Goal: Find specific page/section: Find specific page/section

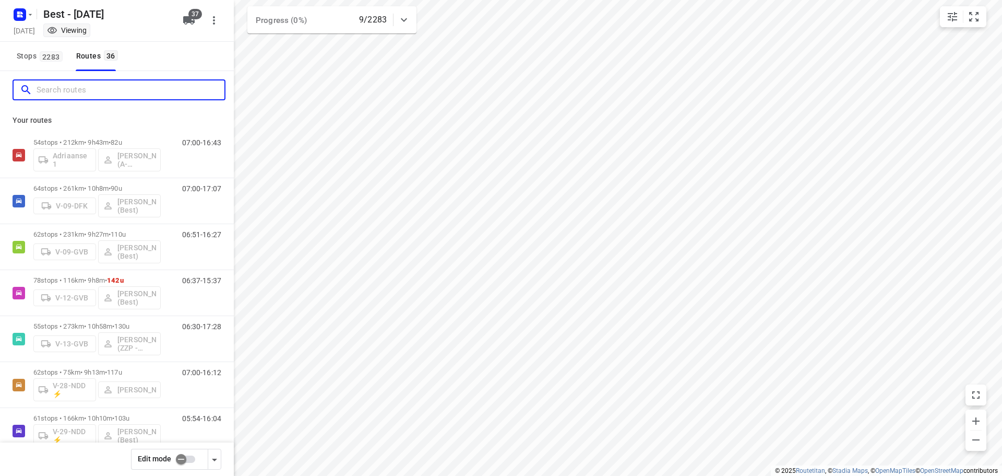
click at [184, 90] on input "Search routes" at bounding box center [131, 90] width 188 height 16
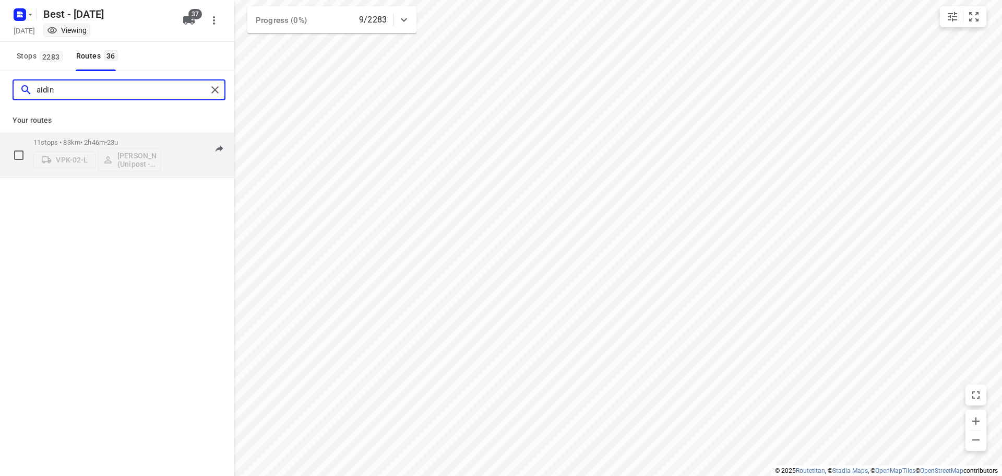
type input "aidin"
click at [153, 150] on div "VPK-02-L [PERSON_NAME] (Unipost - Best - ZZP)" at bounding box center [96, 158] width 127 height 25
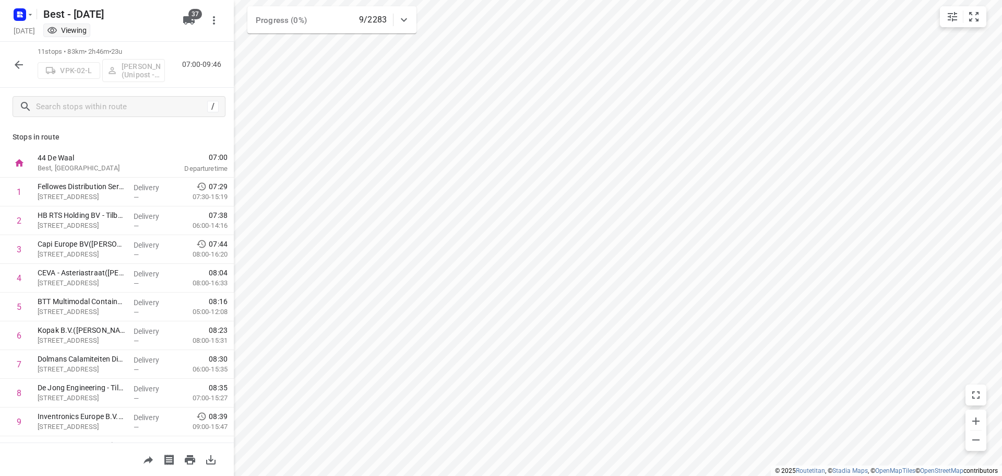
click at [22, 65] on icon "button" at bounding box center [19, 64] width 13 height 13
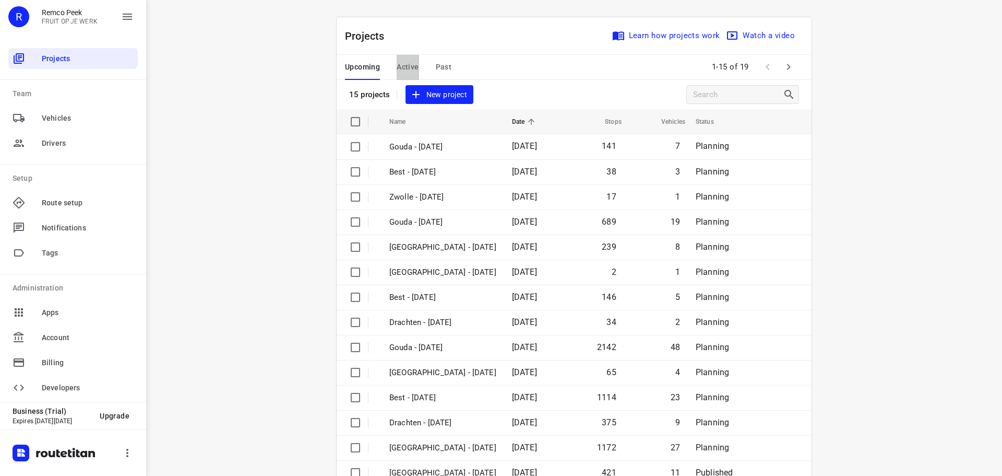
click at [397, 58] on button "Active" at bounding box center [408, 67] width 22 height 25
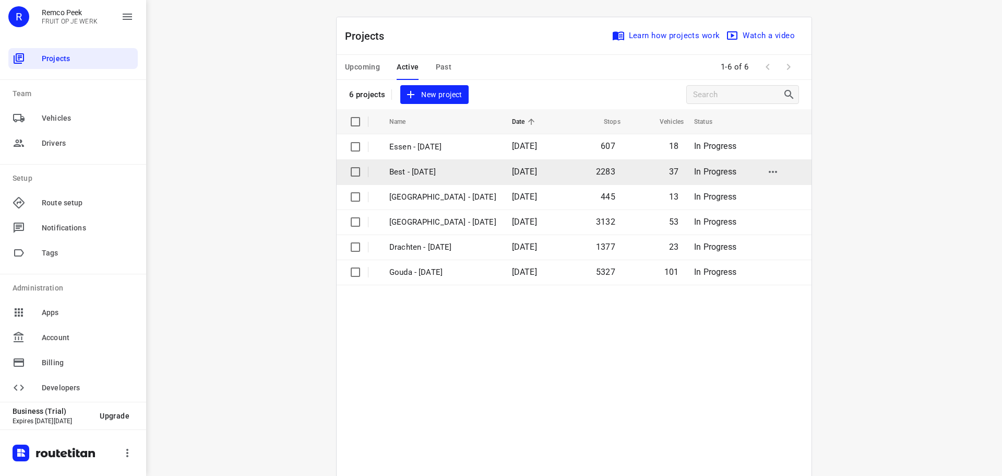
click at [397, 166] on p "Best - [DATE]" at bounding box center [443, 172] width 107 height 12
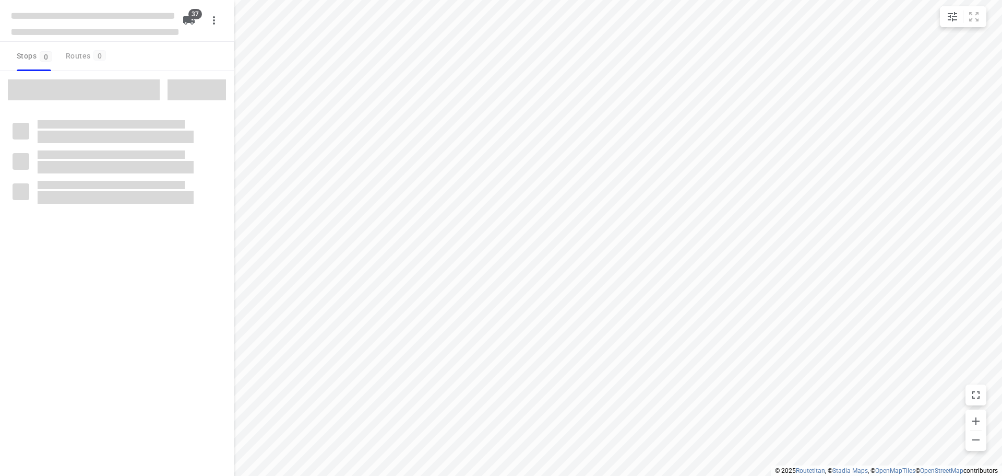
checkbox input "true"
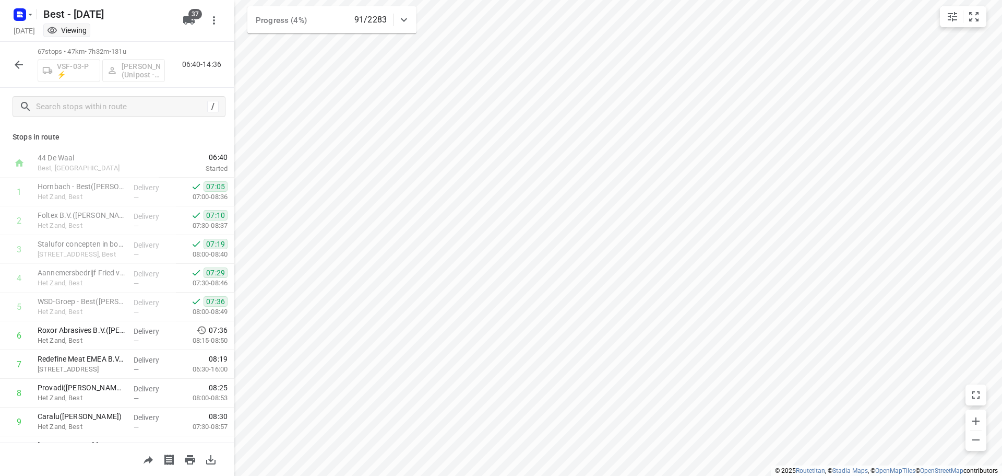
click at [17, 57] on button "button" at bounding box center [18, 64] width 21 height 21
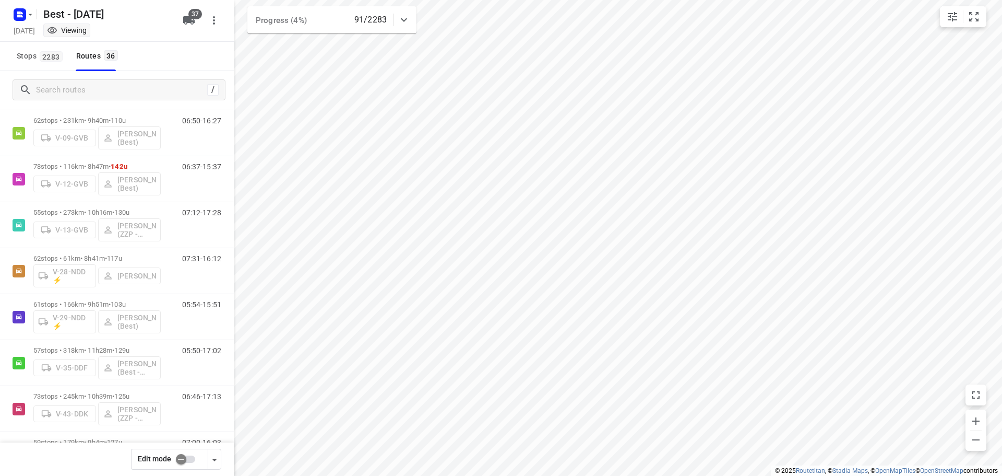
scroll to position [119, 0]
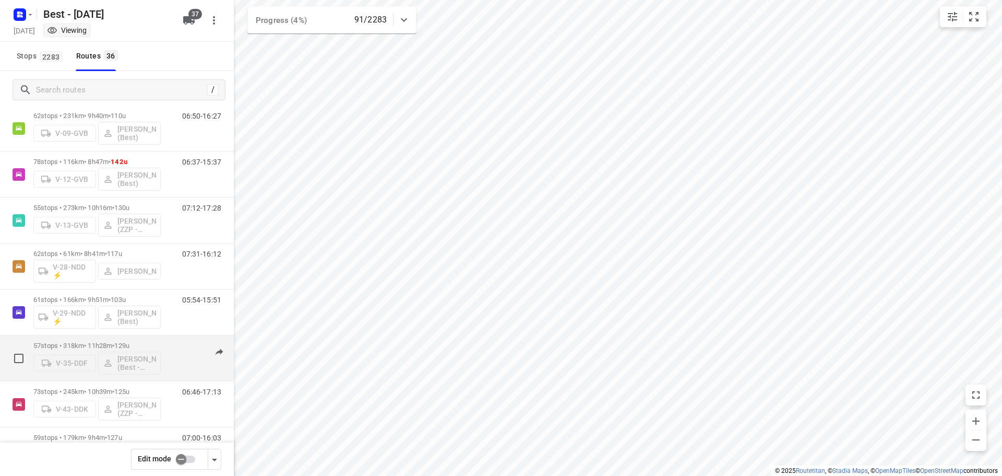
click at [107, 341] on p "57 stops • 318km • 11h28m • 129u" at bounding box center [96, 345] width 127 height 8
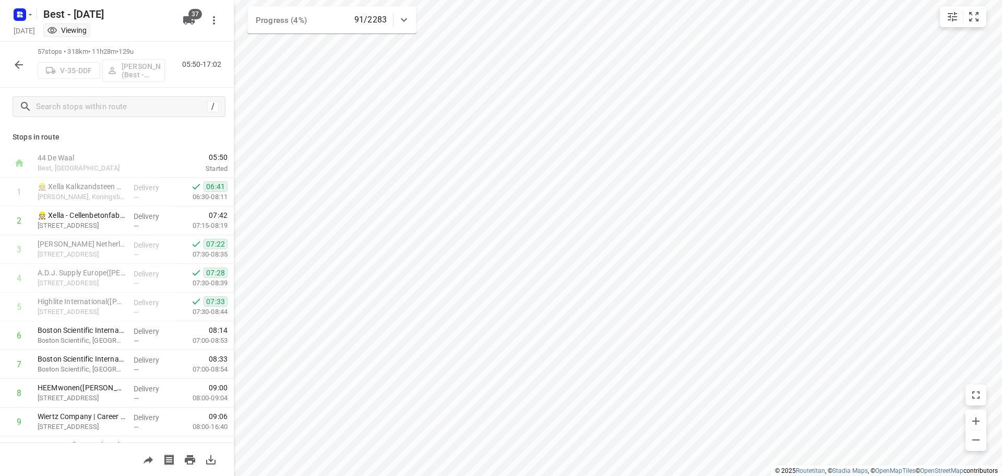
click at [18, 63] on icon "button" at bounding box center [19, 64] width 13 height 13
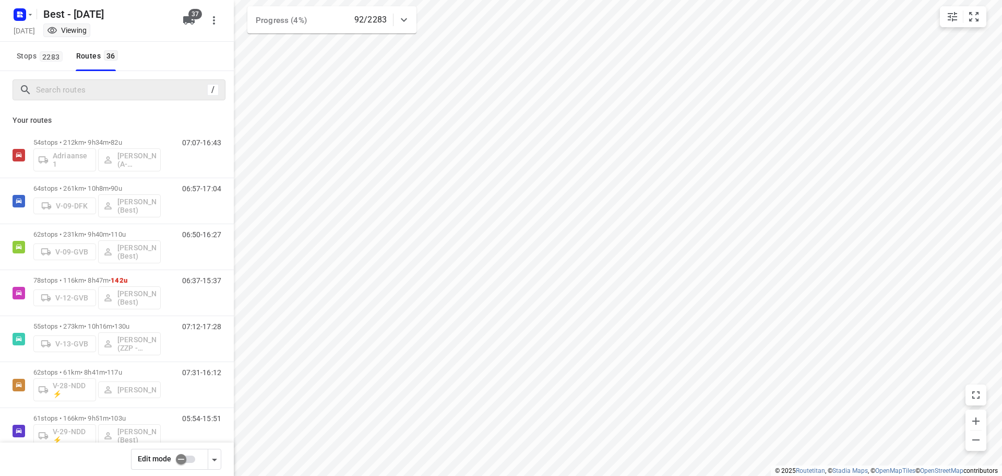
drag, startPoint x: 129, startPoint y: 101, endPoint x: 134, endPoint y: 93, distance: 9.1
click at [129, 101] on div "/" at bounding box center [117, 90] width 234 height 38
click at [134, 93] on input "Search routes" at bounding box center [120, 90] width 167 height 16
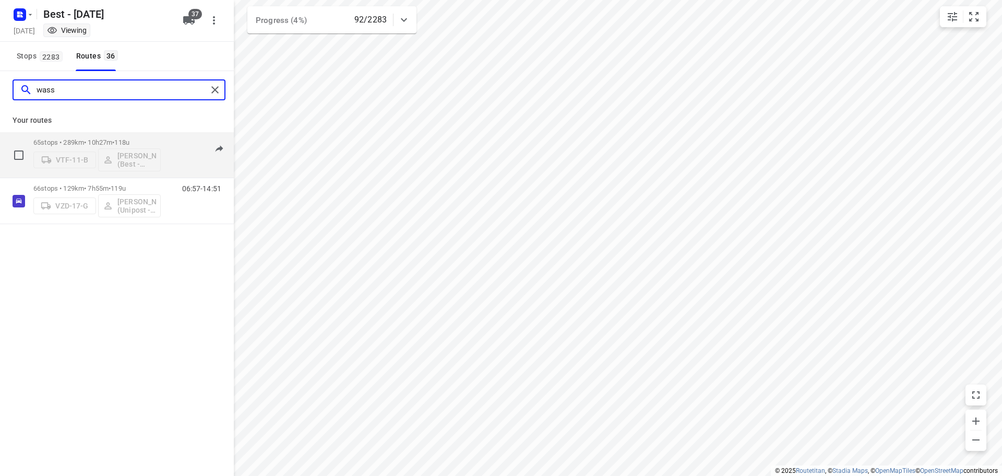
type input "wass"
click at [105, 138] on div "65 stops • 289km • 10h27m • 118u VTF-11-B Wassim El Kadmiri (Best - ZZP)" at bounding box center [96, 154] width 127 height 43
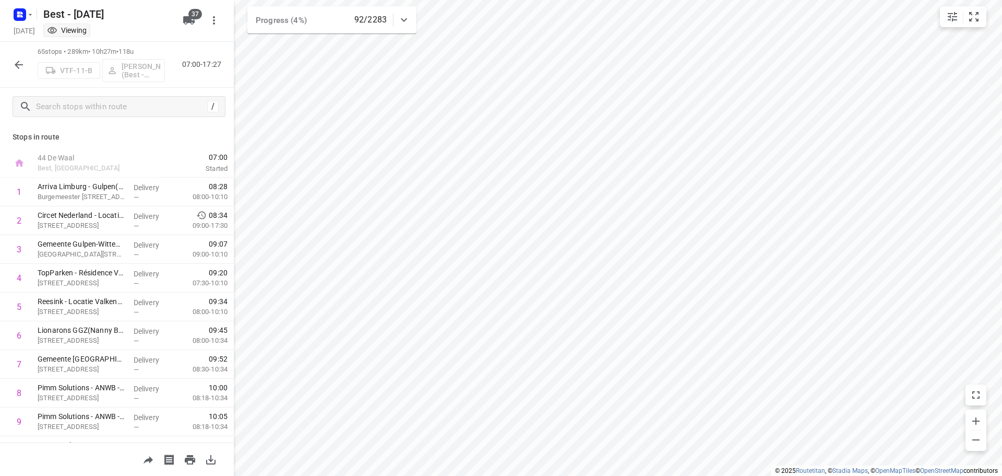
click at [13, 54] on div at bounding box center [18, 64] width 21 height 21
click at [15, 58] on icon "button" at bounding box center [19, 64] width 13 height 13
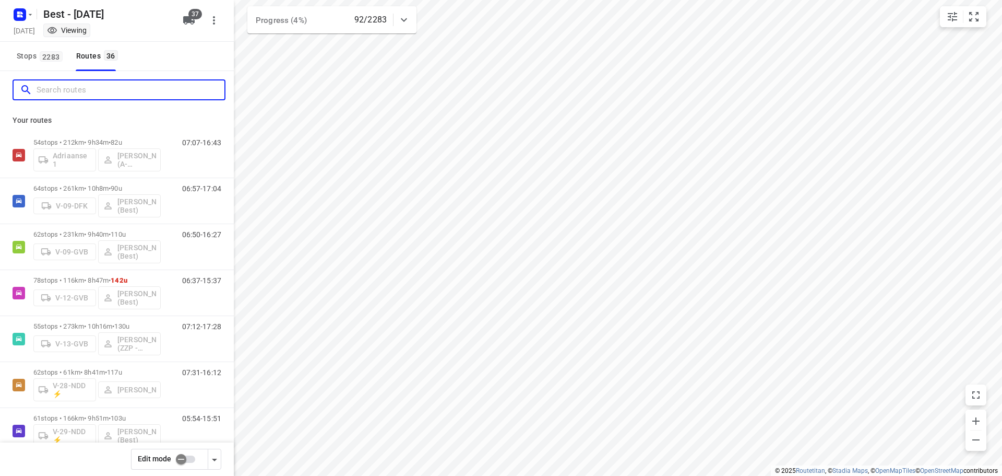
click at [101, 89] on input "Search routes" at bounding box center [131, 90] width 188 height 16
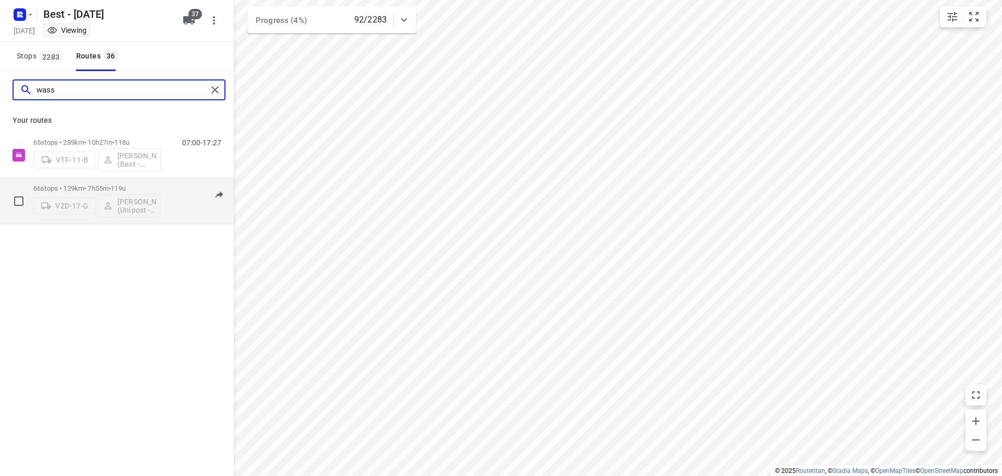
type input "wass"
click at [97, 186] on p "66 stops • 129km • 7h55m • 119u" at bounding box center [96, 188] width 127 height 8
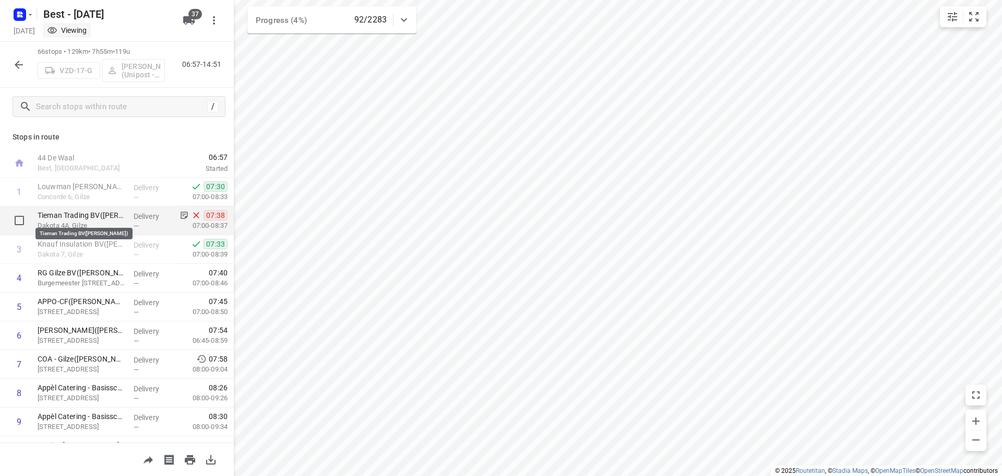
click at [120, 216] on p "Tieman Trading BV(Karin Rietveld)" at bounding box center [82, 215] width 88 height 10
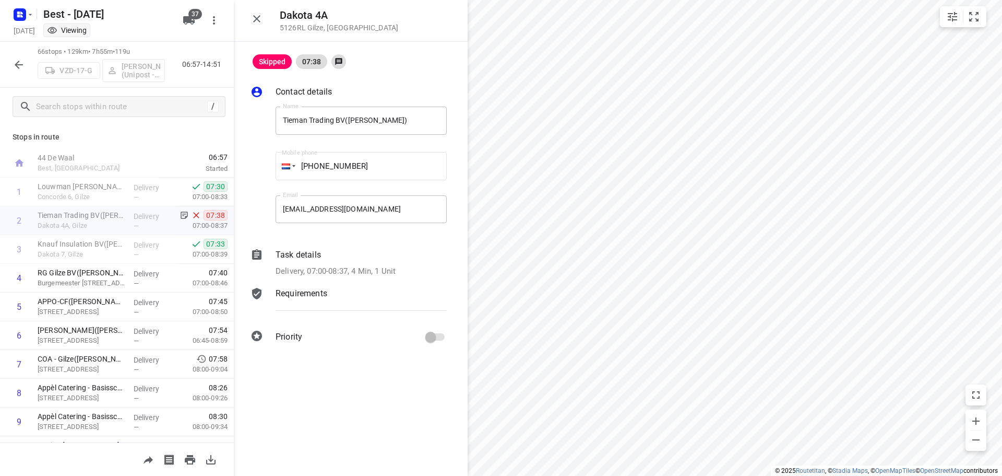
click at [358, 259] on div "Task details" at bounding box center [361, 255] width 171 height 13
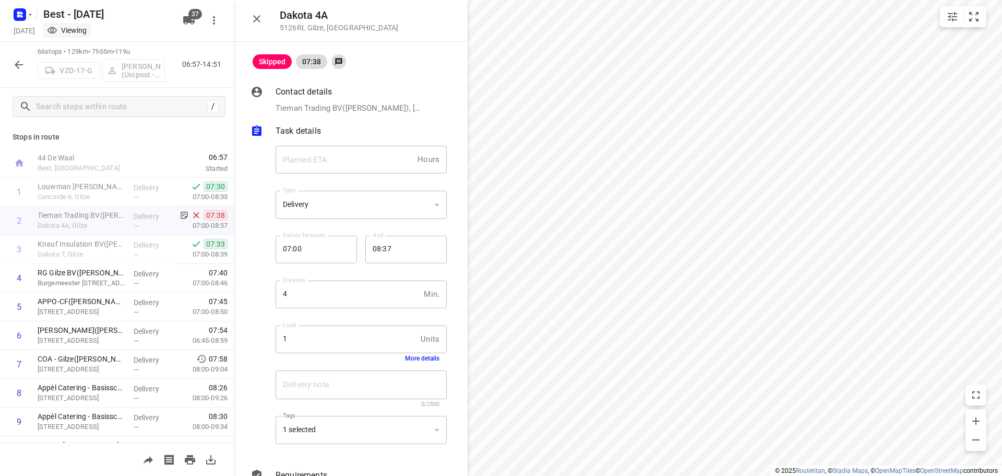
click at [401, 364] on div "Delivery note x Delivery note 0/2500" at bounding box center [362, 389] width 180 height 50
click at [410, 361] on button "More details" at bounding box center [422, 358] width 34 height 7
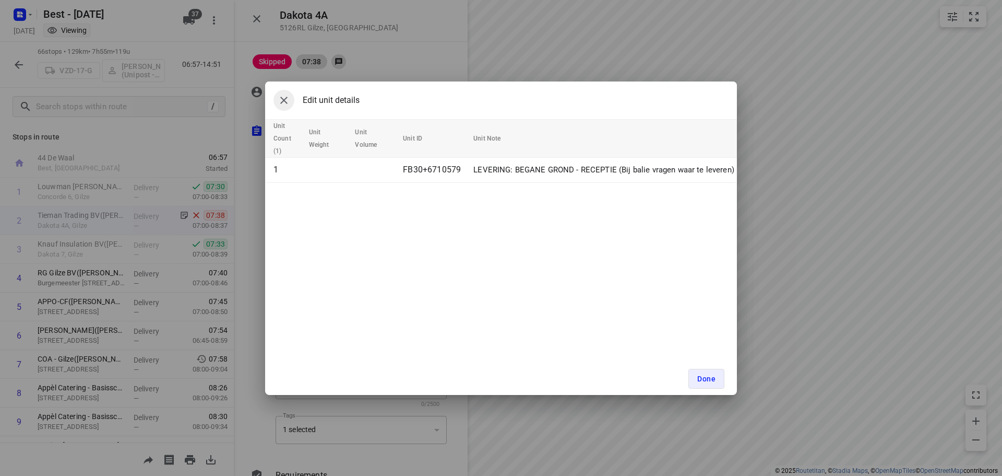
click at [287, 99] on icon "button" at bounding box center [284, 100] width 13 height 13
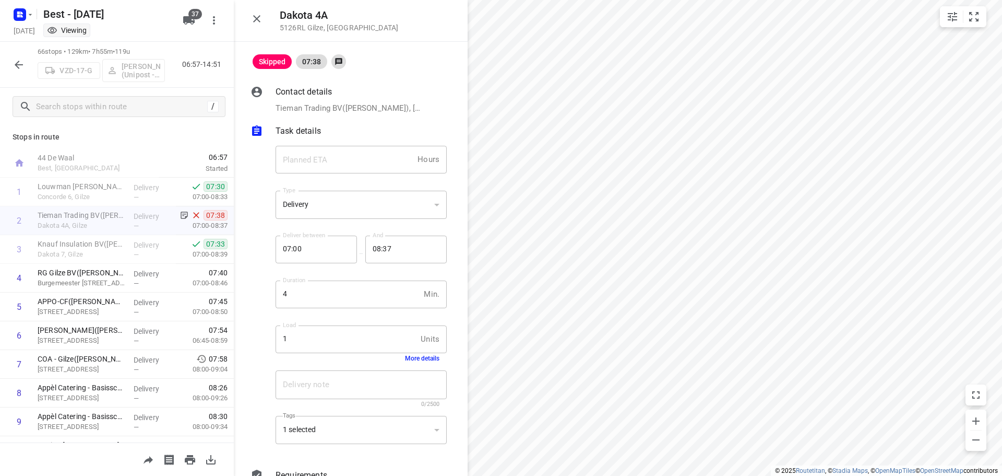
click at [19, 65] on icon "button" at bounding box center [19, 64] width 13 height 13
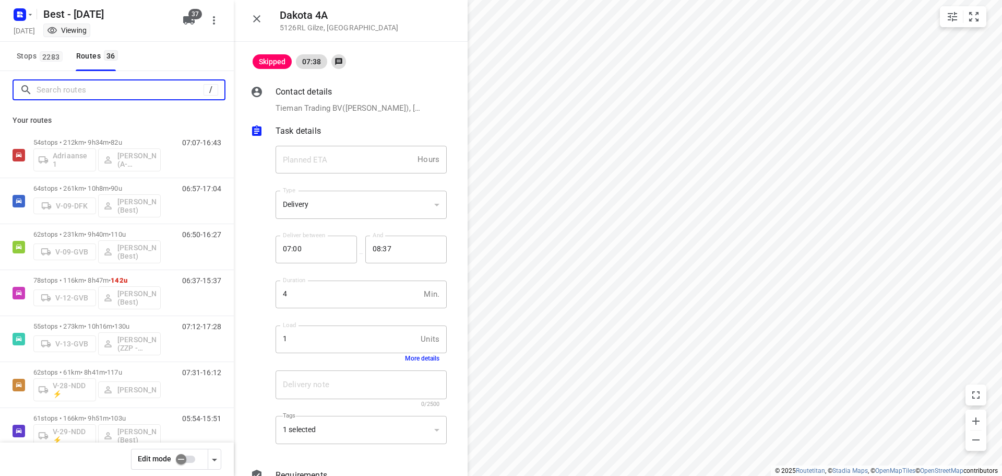
click at [65, 91] on input "Search routes" at bounding box center [120, 90] width 167 height 16
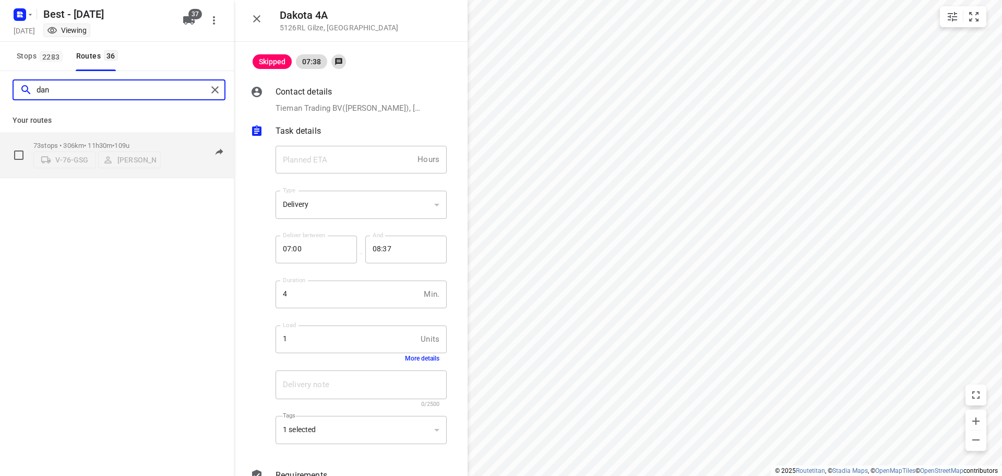
type input "dan"
click at [84, 144] on p "73 stops • 306km • 11h30m • 109u" at bounding box center [96, 145] width 127 height 8
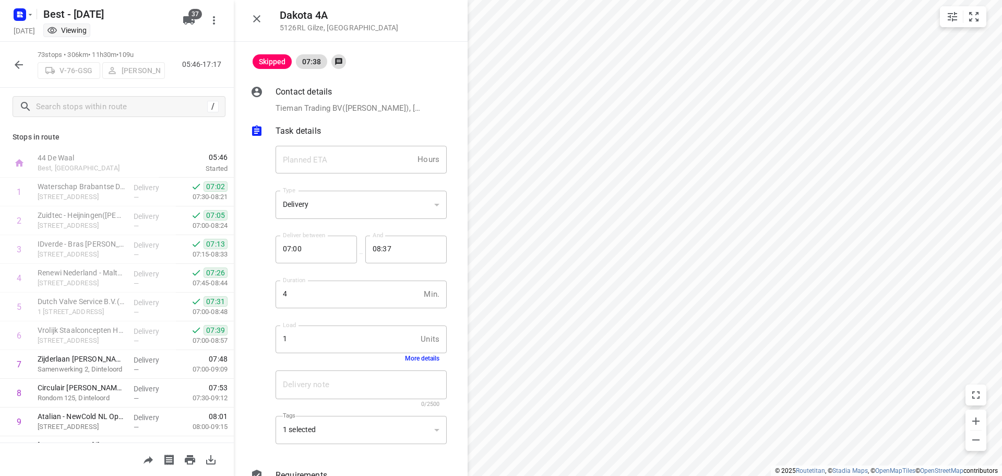
click at [261, 23] on icon "button" at bounding box center [257, 19] width 13 height 13
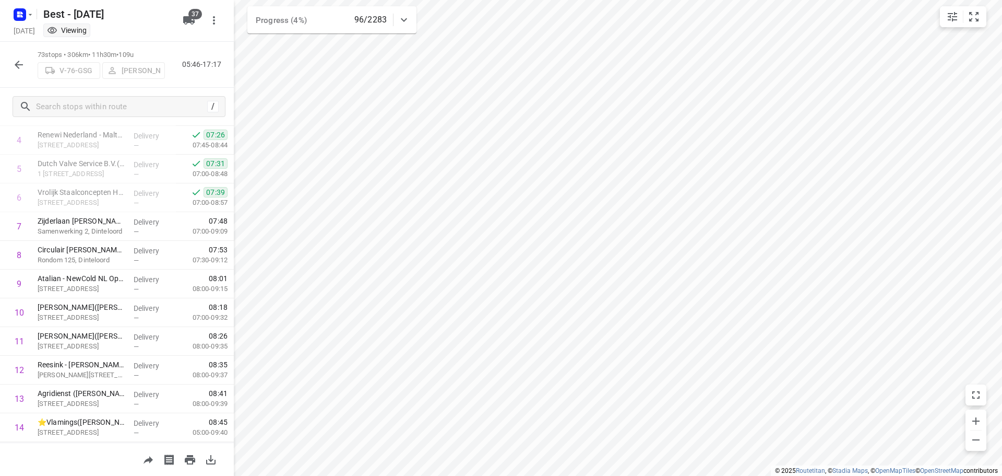
scroll to position [0, 0]
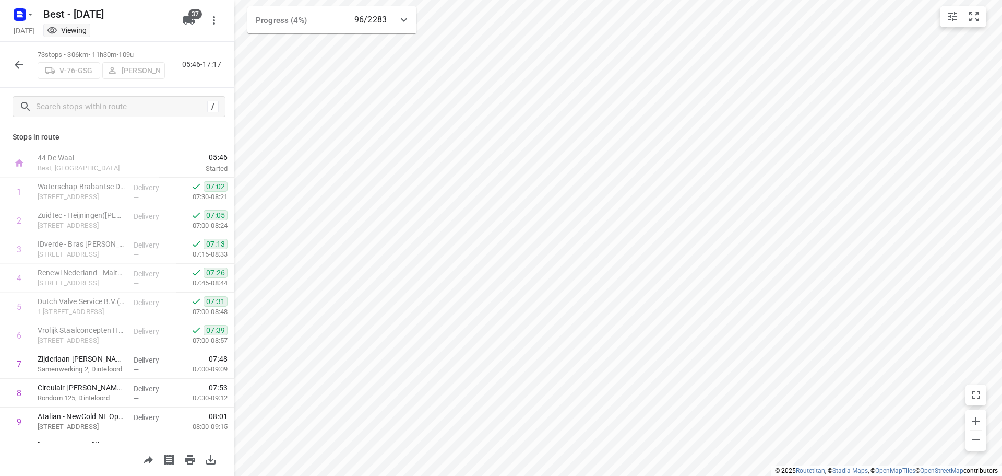
click at [24, 64] on icon "button" at bounding box center [19, 64] width 13 height 13
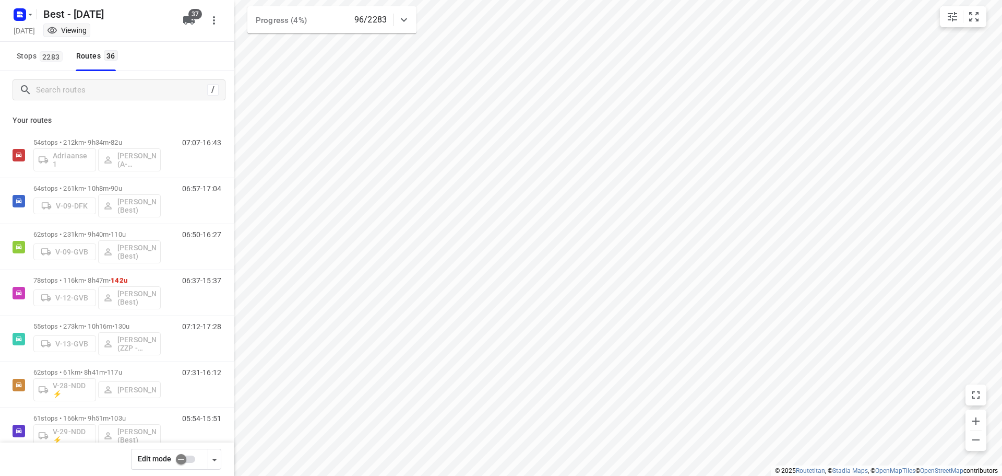
click at [77, 103] on div "/" at bounding box center [117, 90] width 234 height 38
click at [81, 91] on input "Search routes" at bounding box center [120, 90] width 167 height 16
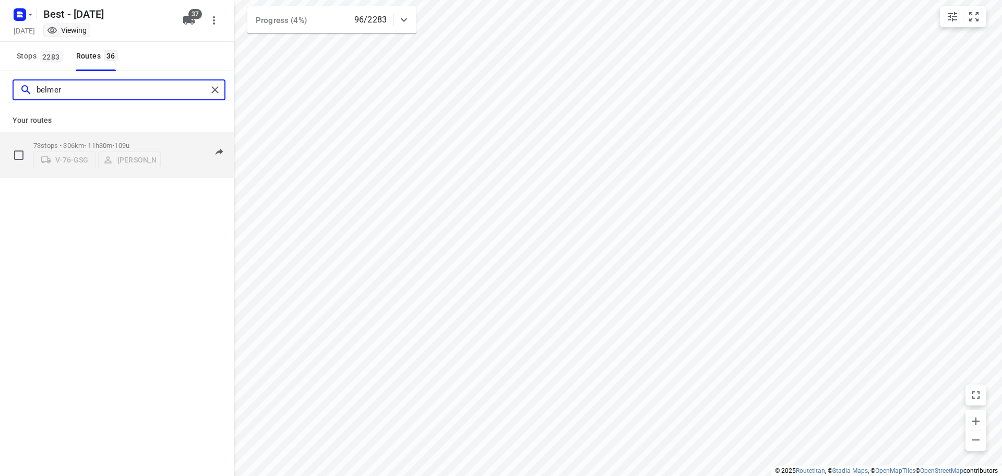
type input "belmer"
click at [78, 141] on p "73 stops • 306km • 11h30m • 109u" at bounding box center [96, 145] width 127 height 8
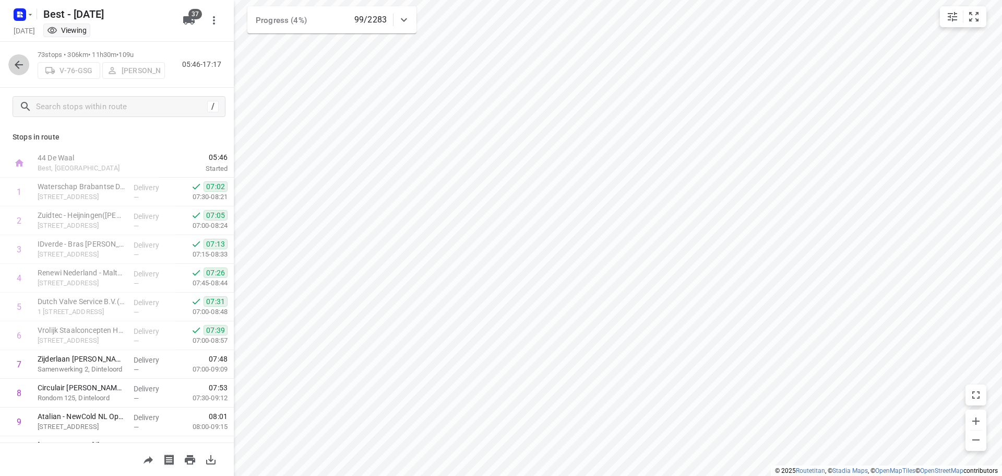
click at [25, 63] on button "button" at bounding box center [18, 64] width 21 height 21
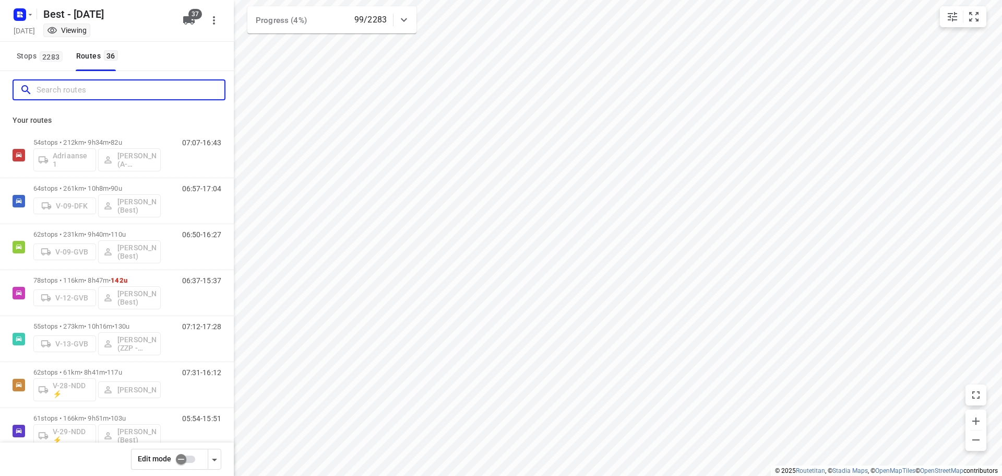
click at [47, 91] on input "Search routes" at bounding box center [131, 90] width 188 height 16
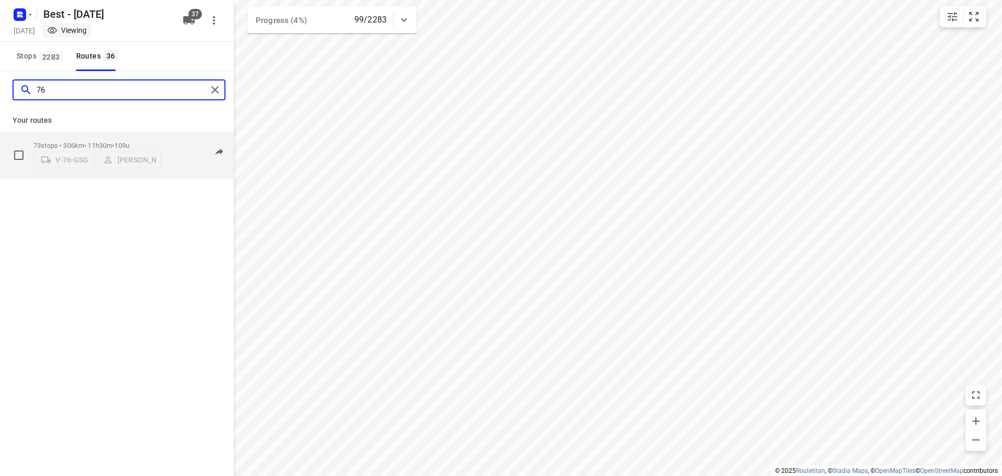
type input "76"
click at [105, 143] on p "73 stops • 306km • 11h30m • 109u" at bounding box center [96, 145] width 127 height 8
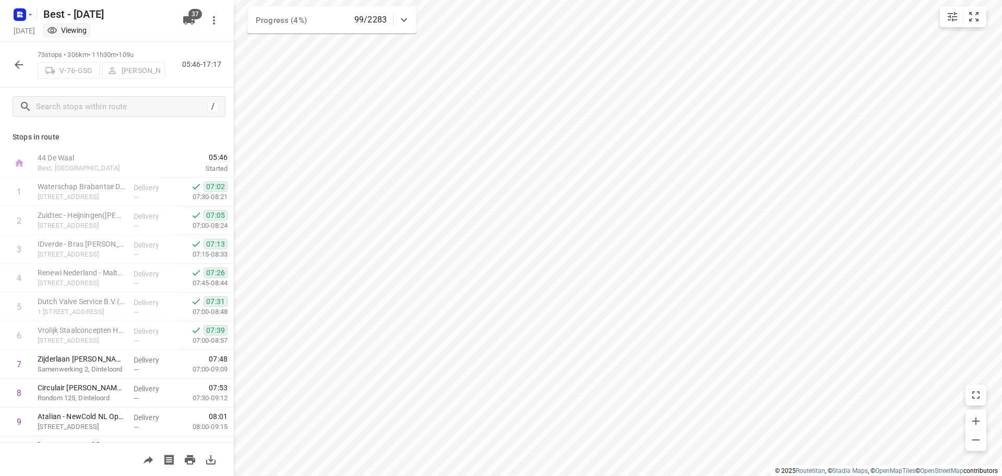
click at [154, 92] on div "/" at bounding box center [117, 107] width 234 height 38
click at [140, 107] on input "text" at bounding box center [131, 107] width 188 height 16
click at [14, 62] on icon "button" at bounding box center [19, 64] width 13 height 13
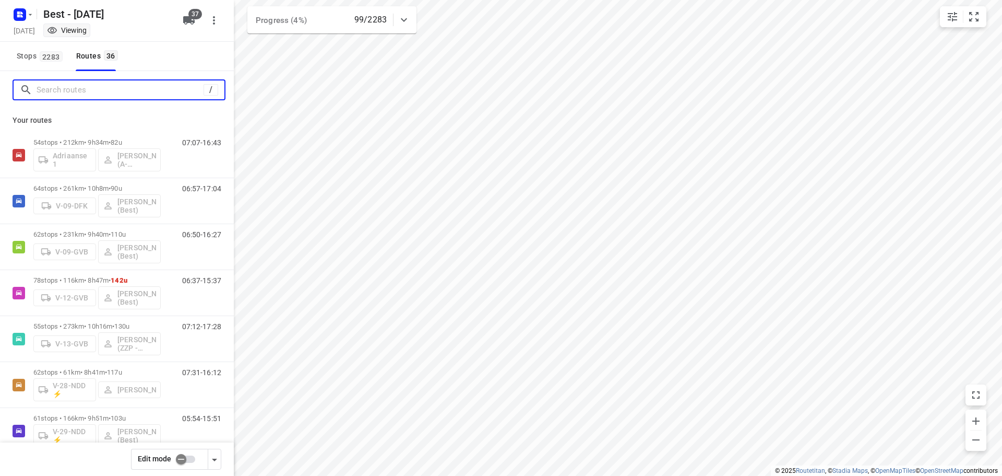
click at [99, 82] on input "Search routes" at bounding box center [120, 90] width 167 height 16
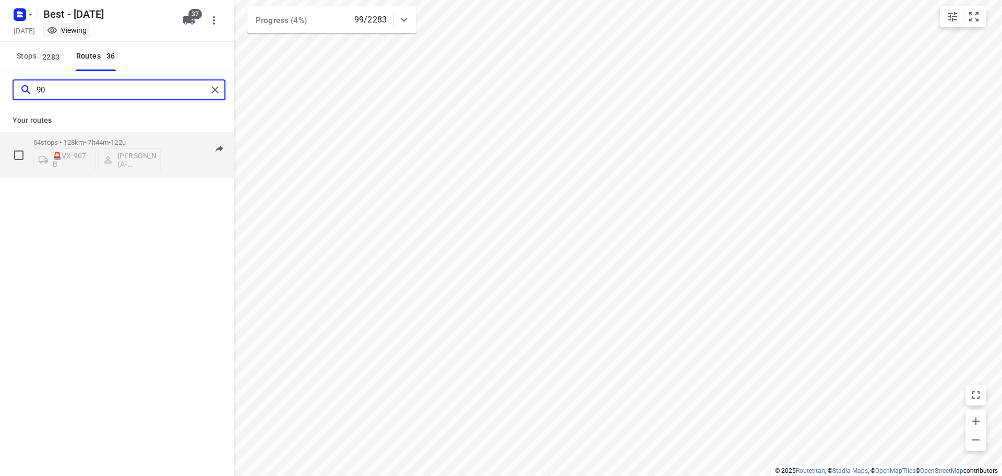
type input "9"
type input "02"
click at [88, 139] on p "11 stops • 83km • 2h31m • 23u" at bounding box center [96, 142] width 127 height 8
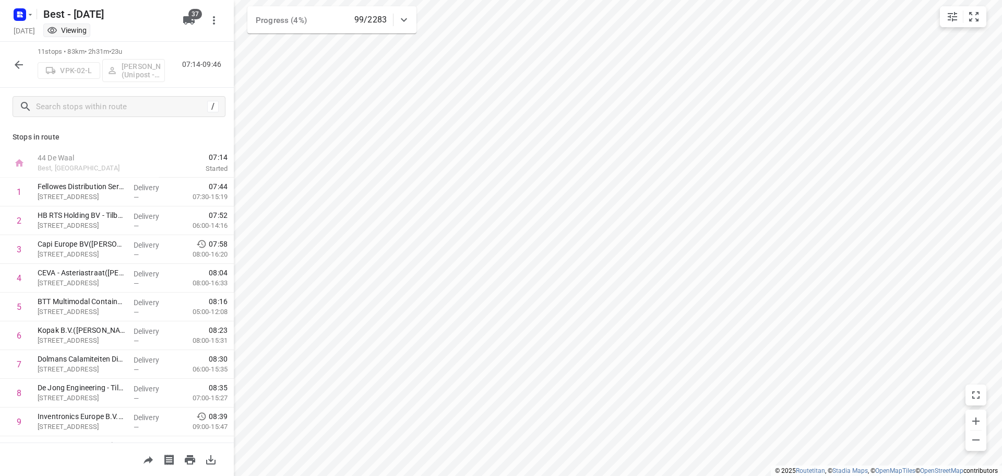
click at [21, 66] on icon "button" at bounding box center [19, 64] width 13 height 13
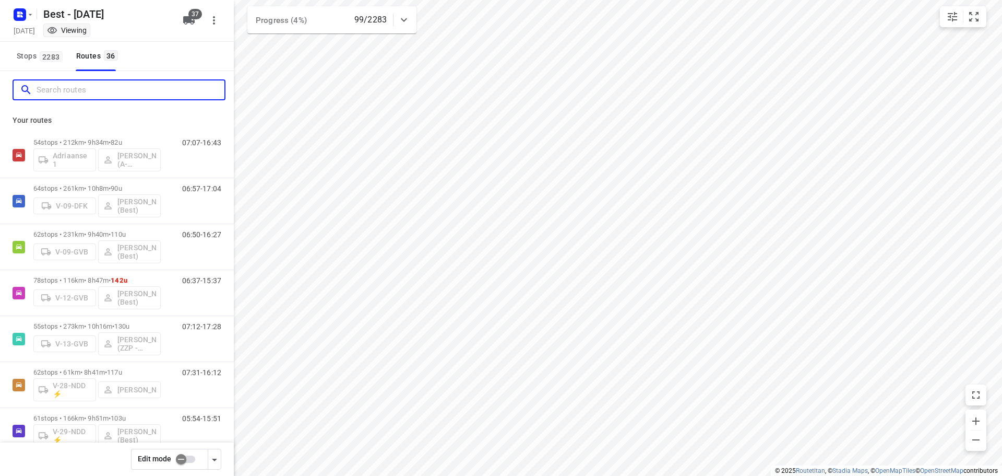
click at [75, 94] on input "Search routes" at bounding box center [131, 90] width 188 height 16
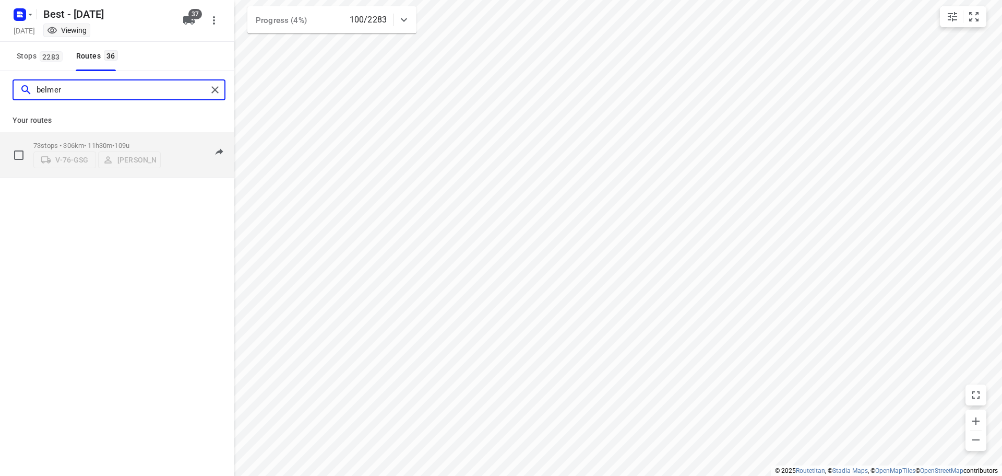
type input "belmer"
click at [96, 137] on div "73 stops • 306km • 11h30m • 109u V-76-GSG Daniëlle Belmer" at bounding box center [96, 154] width 127 height 37
